Goal: Find contact information: Find contact information

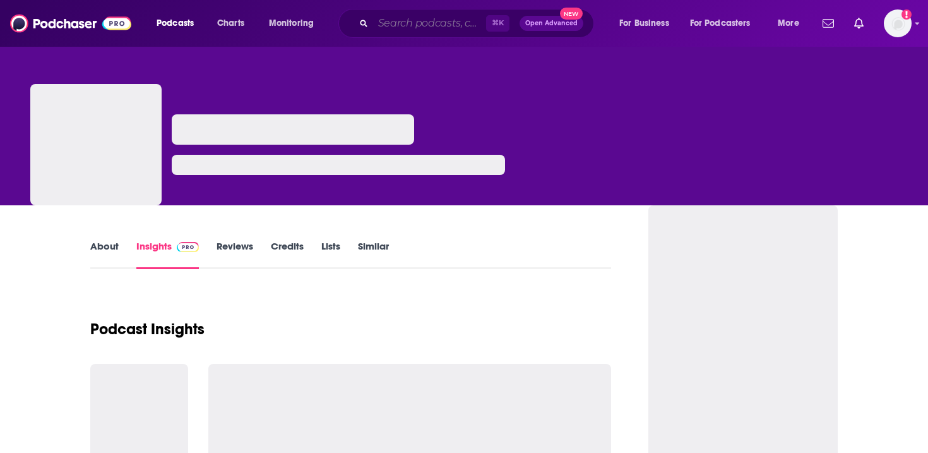
click at [441, 30] on input "Search podcasts, credits, & more..." at bounding box center [429, 23] width 113 height 20
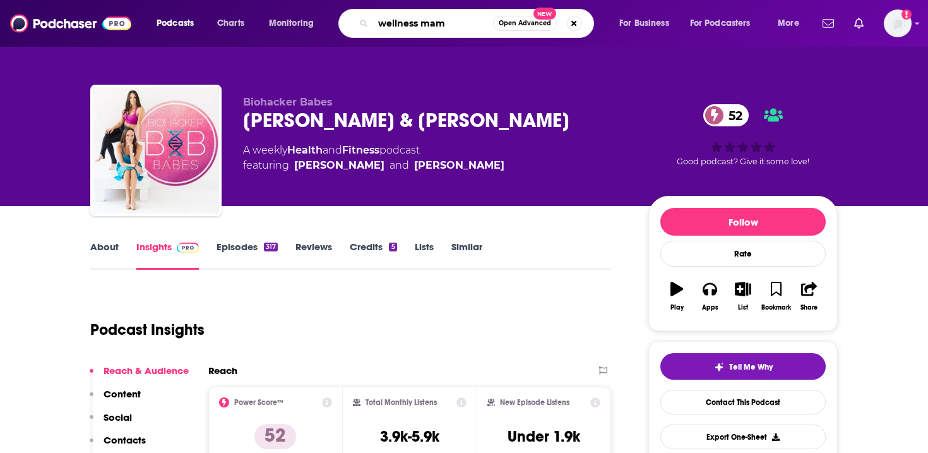
type input "wellness mama"
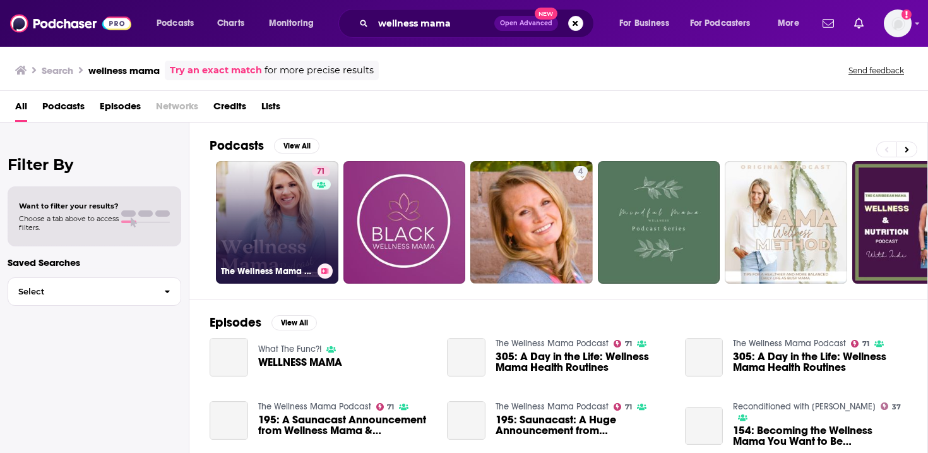
click at [286, 215] on link "71 The Wellness Mama Podcast" at bounding box center [277, 222] width 122 height 122
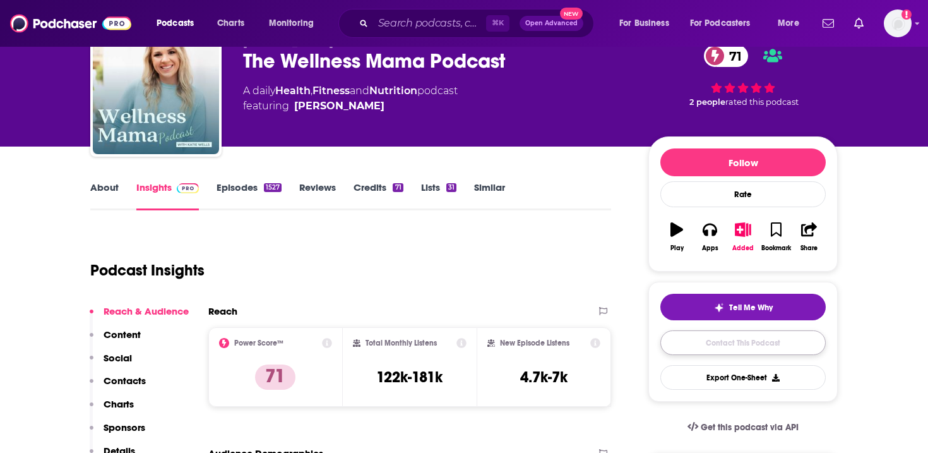
click at [721, 335] on link "Contact This Podcast" at bounding box center [742, 342] width 165 height 25
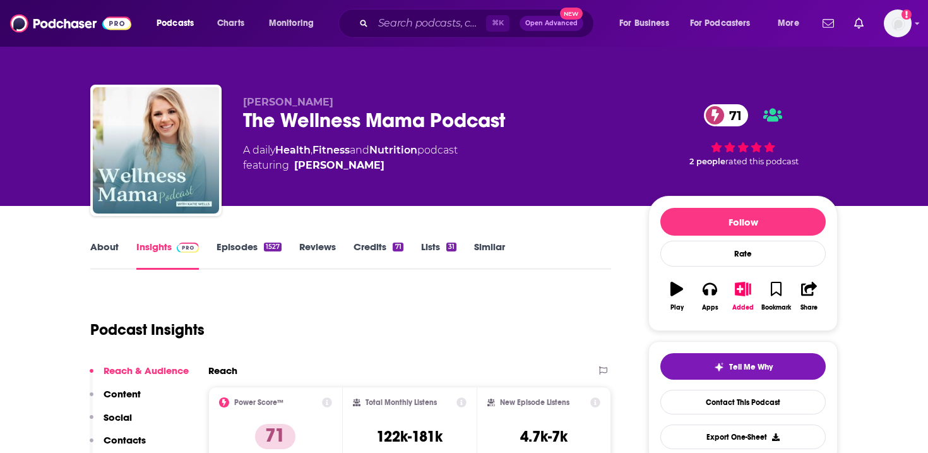
click at [103, 248] on link "About" at bounding box center [104, 254] width 28 height 29
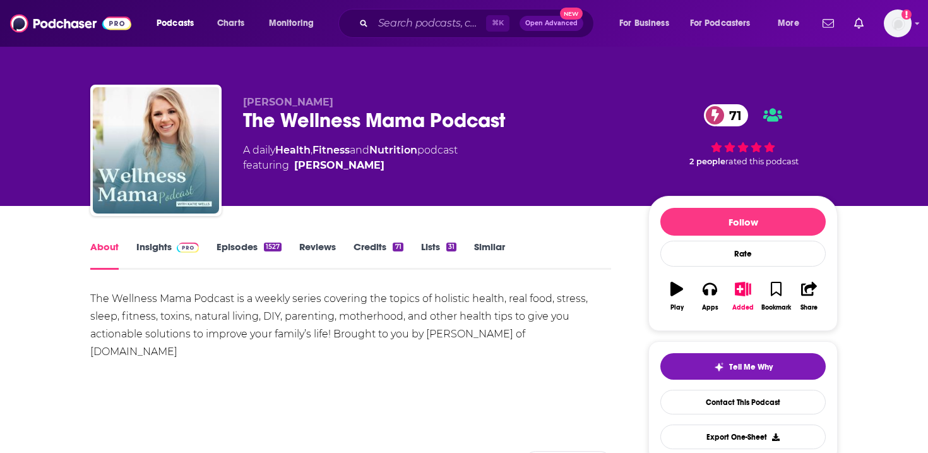
scroll to position [53, 0]
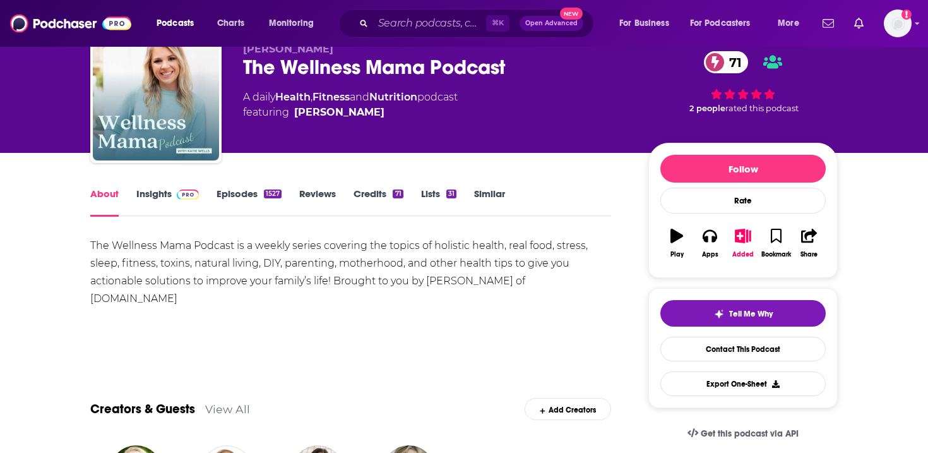
drag, startPoint x: 615, startPoint y: 281, endPoint x: 18, endPoint y: 252, distance: 597.8
click at [369, 317] on div "The Wellness Mama Podcast is a weekly series covering the topics of holistic he…" at bounding box center [350, 281] width 521 height 88
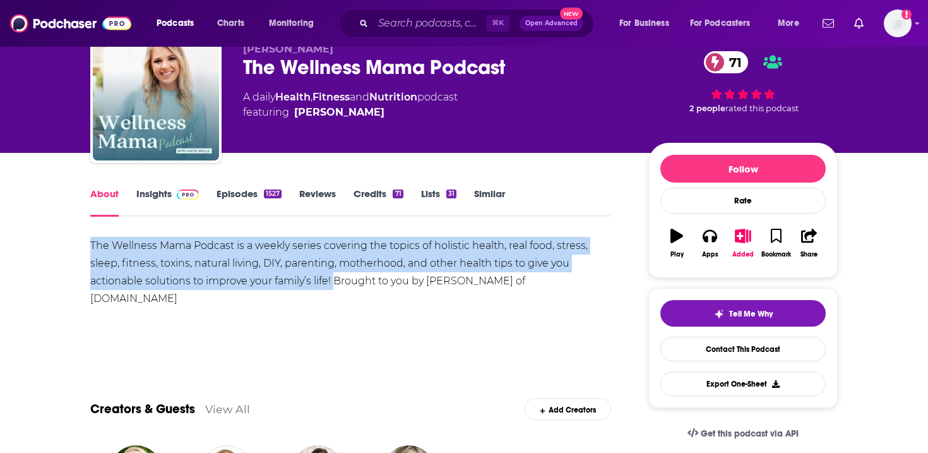
drag, startPoint x: 334, startPoint y: 280, endPoint x: 76, endPoint y: 243, distance: 260.1
copy div "The Wellness Mama Podcast is a weekly series covering the topics of holistic he…"
click at [173, 196] on span at bounding box center [185, 193] width 27 height 12
